Goal: Task Accomplishment & Management: Manage account settings

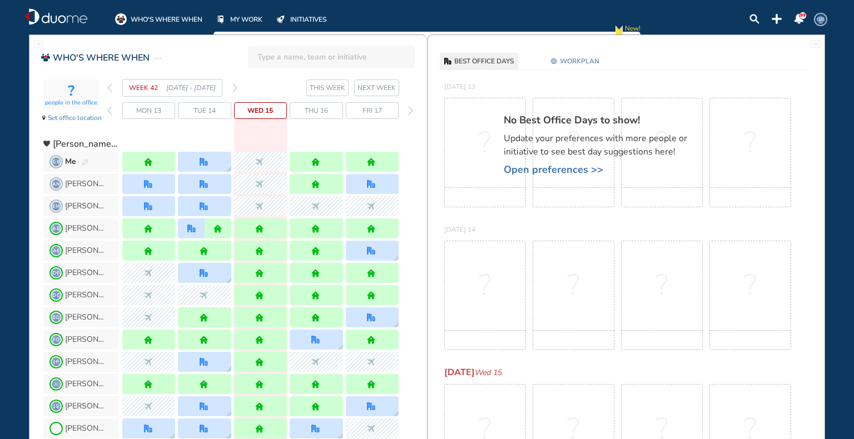
click at [234, 86] on img "forward week" at bounding box center [234, 87] width 5 height 9
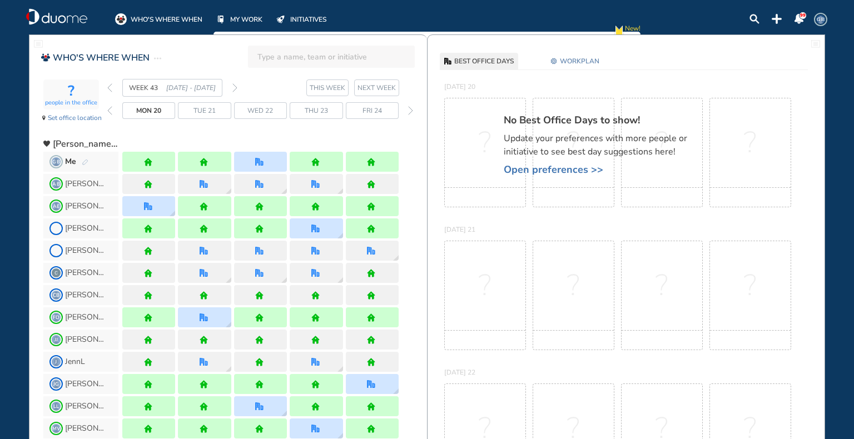
click at [237, 86] on img "forward week" at bounding box center [234, 87] width 5 height 9
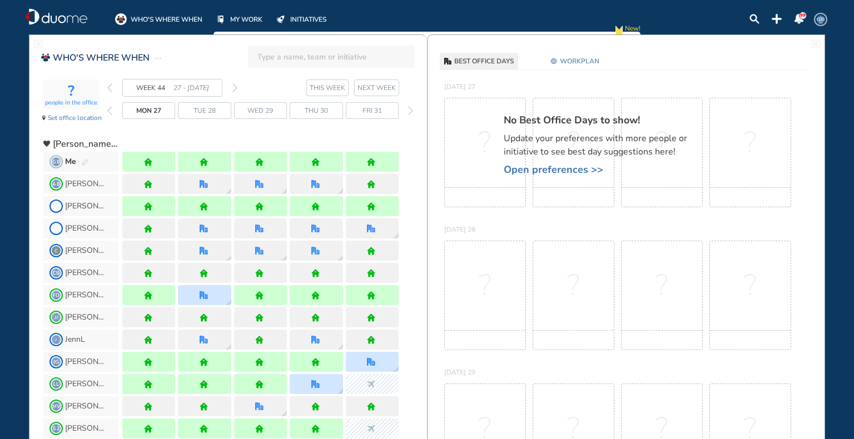
click at [109, 107] on img "back day" at bounding box center [109, 110] width 5 height 9
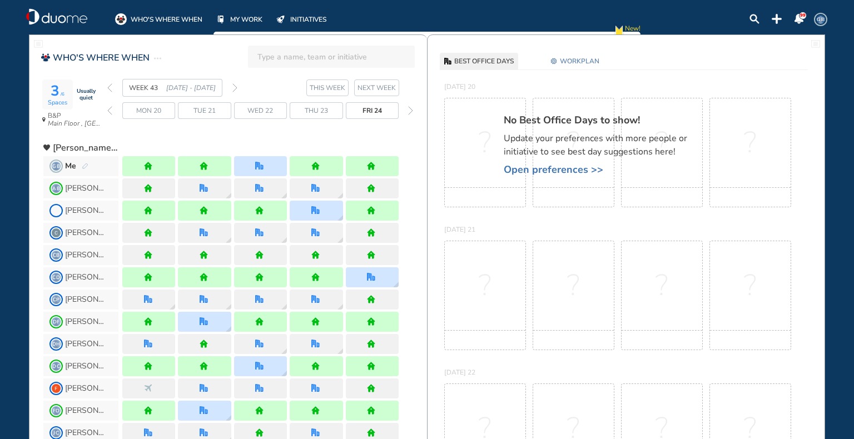
click at [108, 87] on img "back week" at bounding box center [109, 87] width 5 height 9
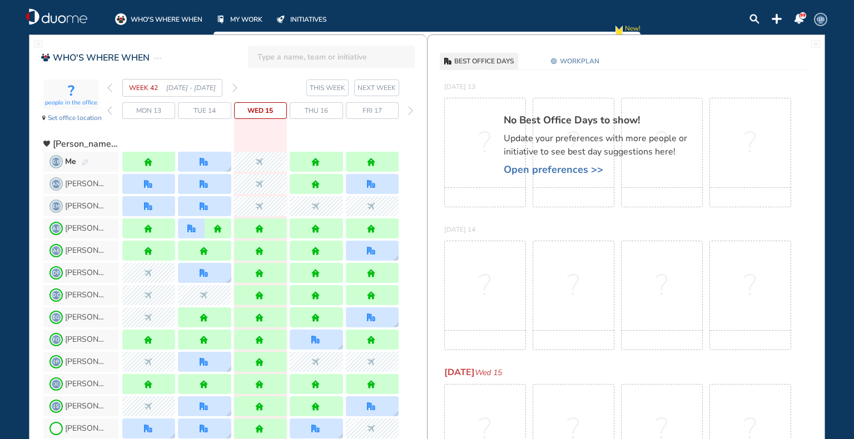
click at [236, 86] on img "forward week" at bounding box center [234, 87] width 5 height 9
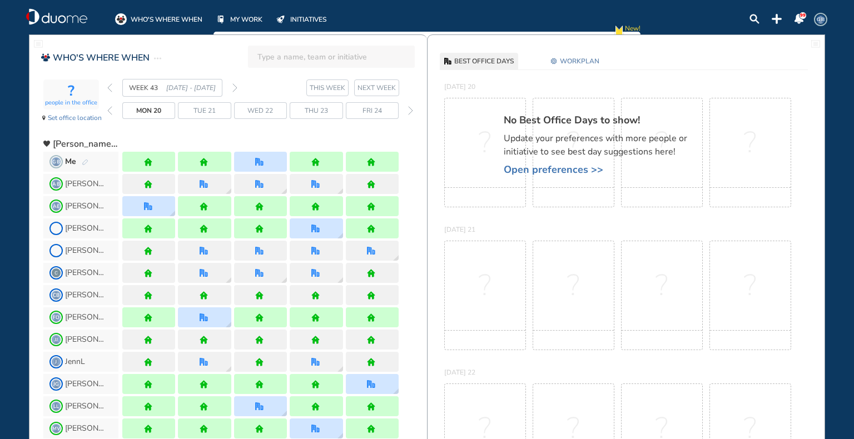
click at [234, 87] on img "forward week" at bounding box center [234, 87] width 5 height 9
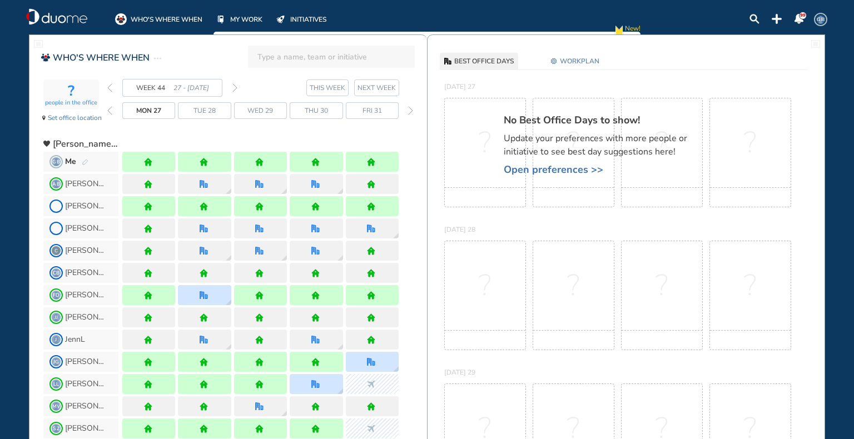
click at [819, 20] on span "GB" at bounding box center [820, 19] width 9 height 9
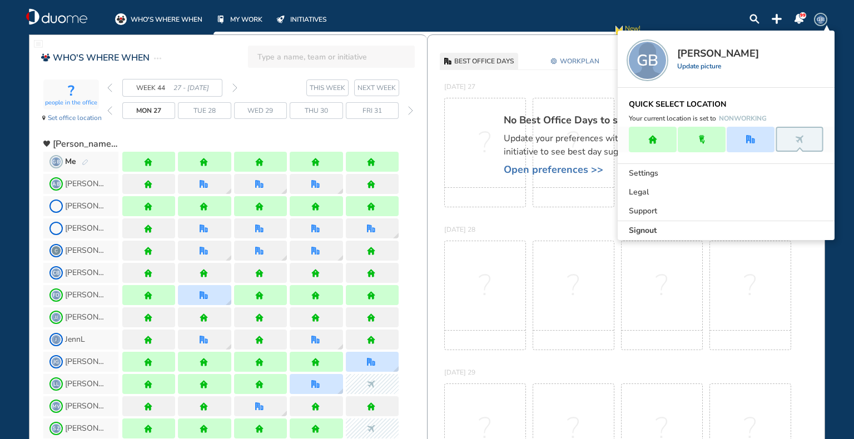
drag, startPoint x: 678, startPoint y: 230, endPoint x: 683, endPoint y: 225, distance: 6.7
click at [678, 230] on div "Signout" at bounding box center [726, 230] width 217 height 19
